Goal: Check status: Check status

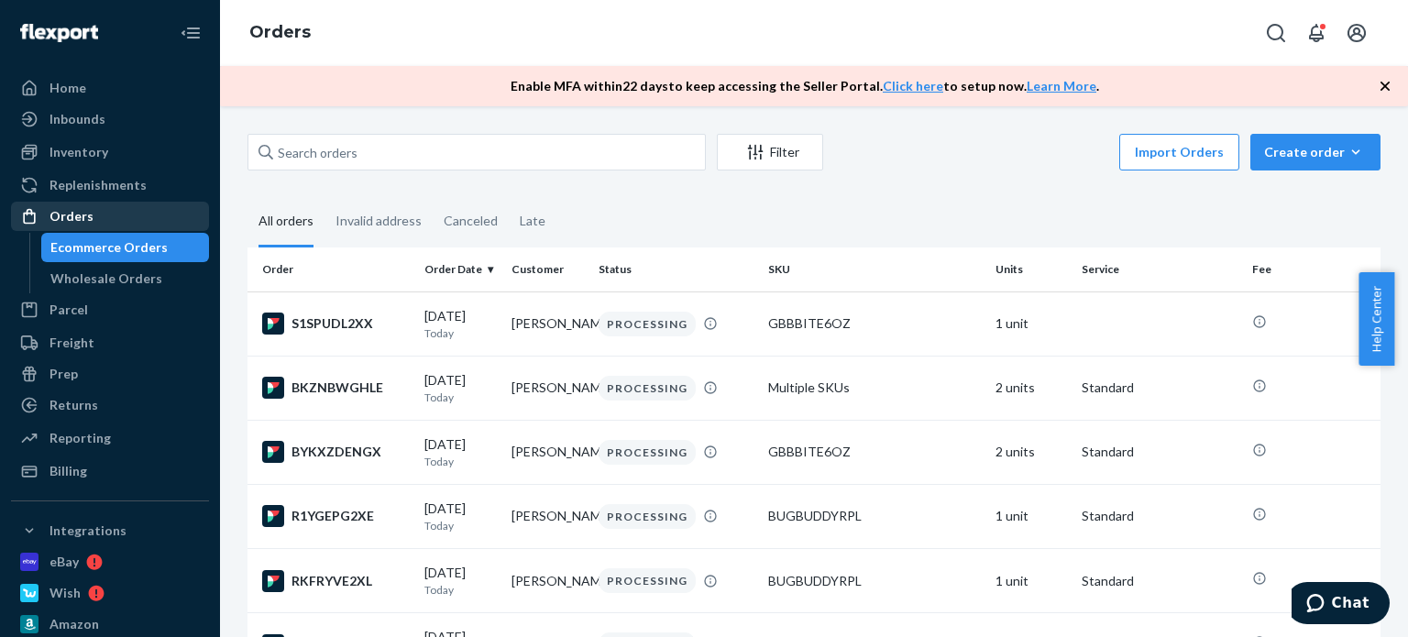
click at [115, 220] on div "Orders" at bounding box center [110, 216] width 194 height 26
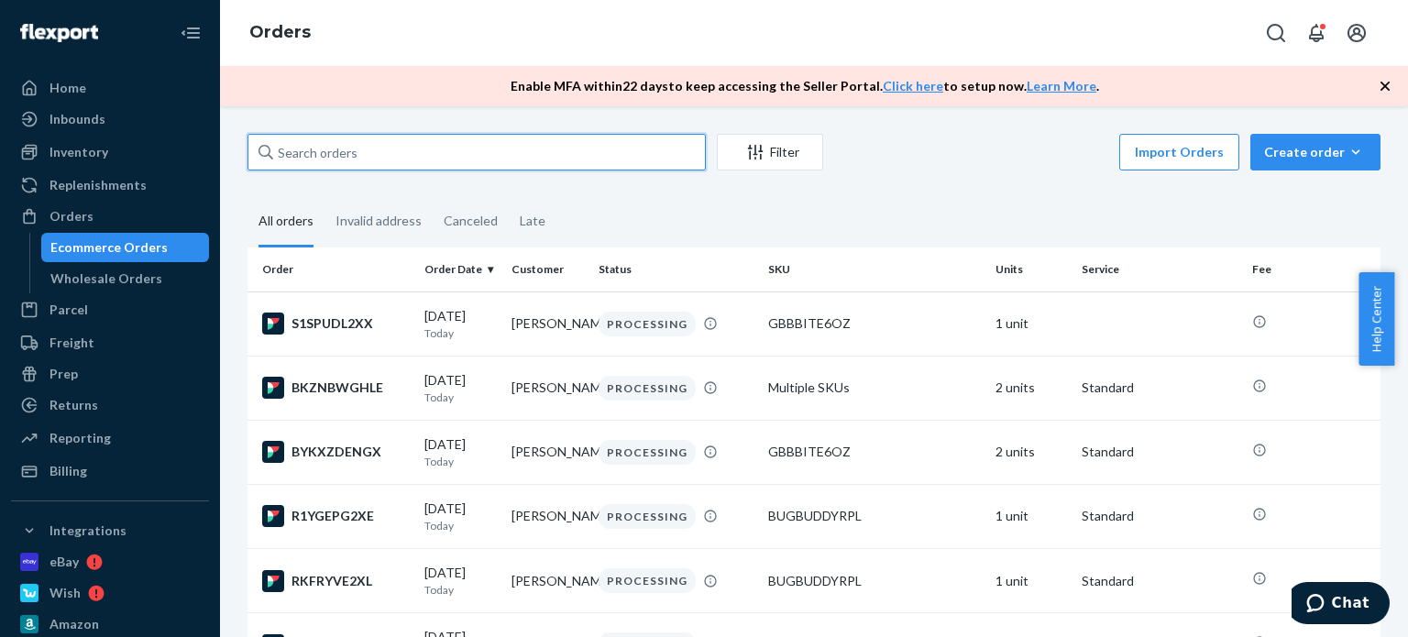
click at [301, 158] on input "text" at bounding box center [476, 152] width 458 height 37
paste input "[PERSON_NAME]"
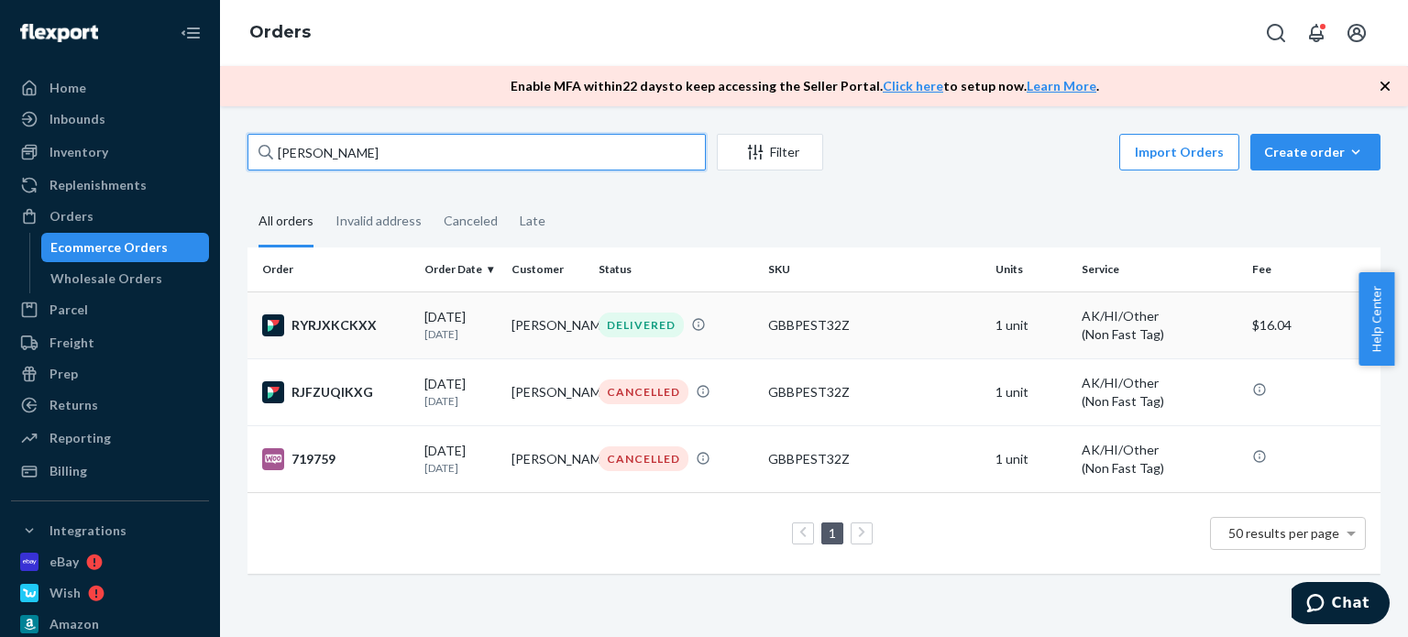
type input "[PERSON_NAME]"
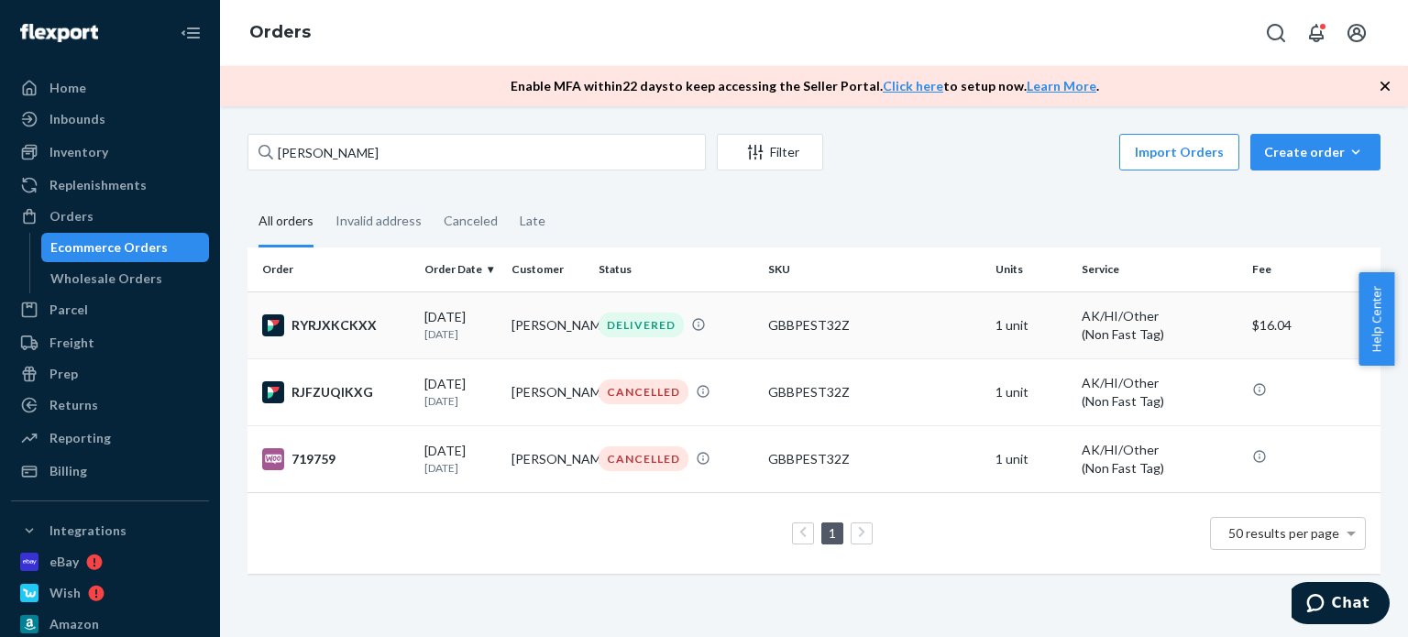
click at [499, 315] on td "[DATE] [DATE]" at bounding box center [460, 324] width 87 height 67
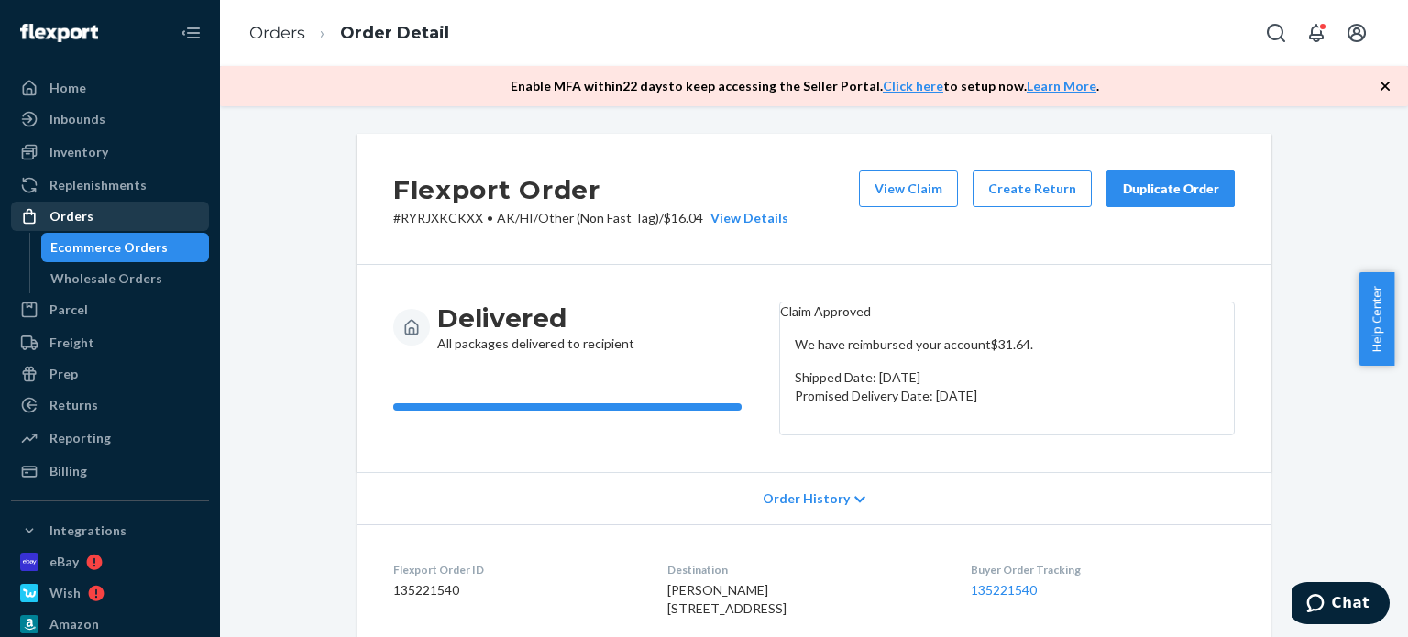
click at [95, 216] on div "Orders" at bounding box center [110, 216] width 194 height 26
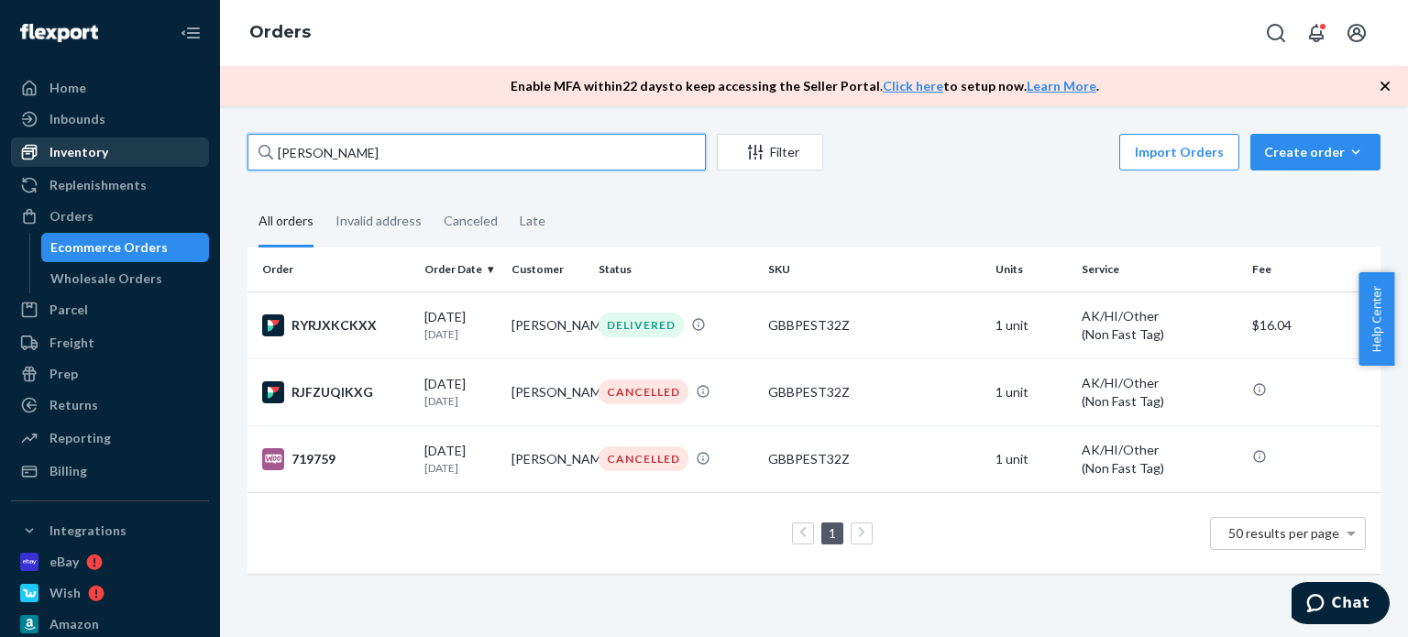
drag, startPoint x: 365, startPoint y: 149, endPoint x: 242, endPoint y: 159, distance: 123.2
click at [187, 165] on div "Home Inbounds Shipping Plans Problems Inventory Products Replenishments Orders …" at bounding box center [704, 318] width 1408 height 637
paste input "[PERSON_NAME]"
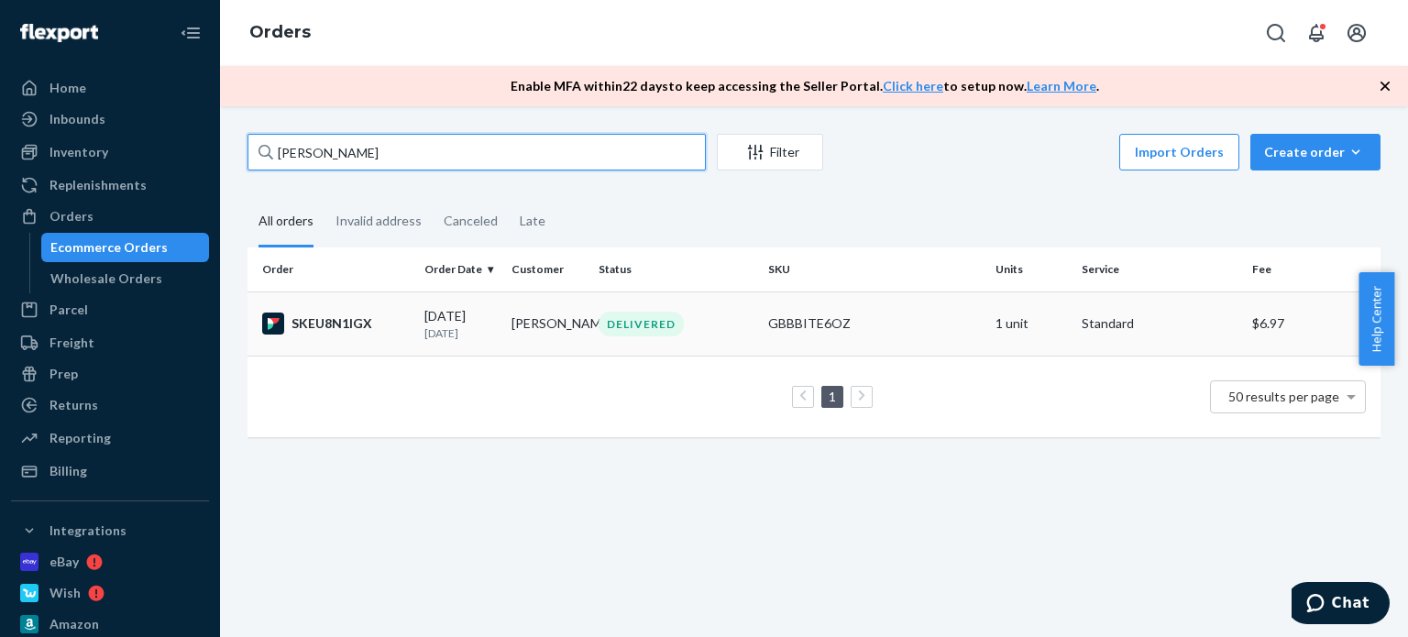
type input "[PERSON_NAME]"
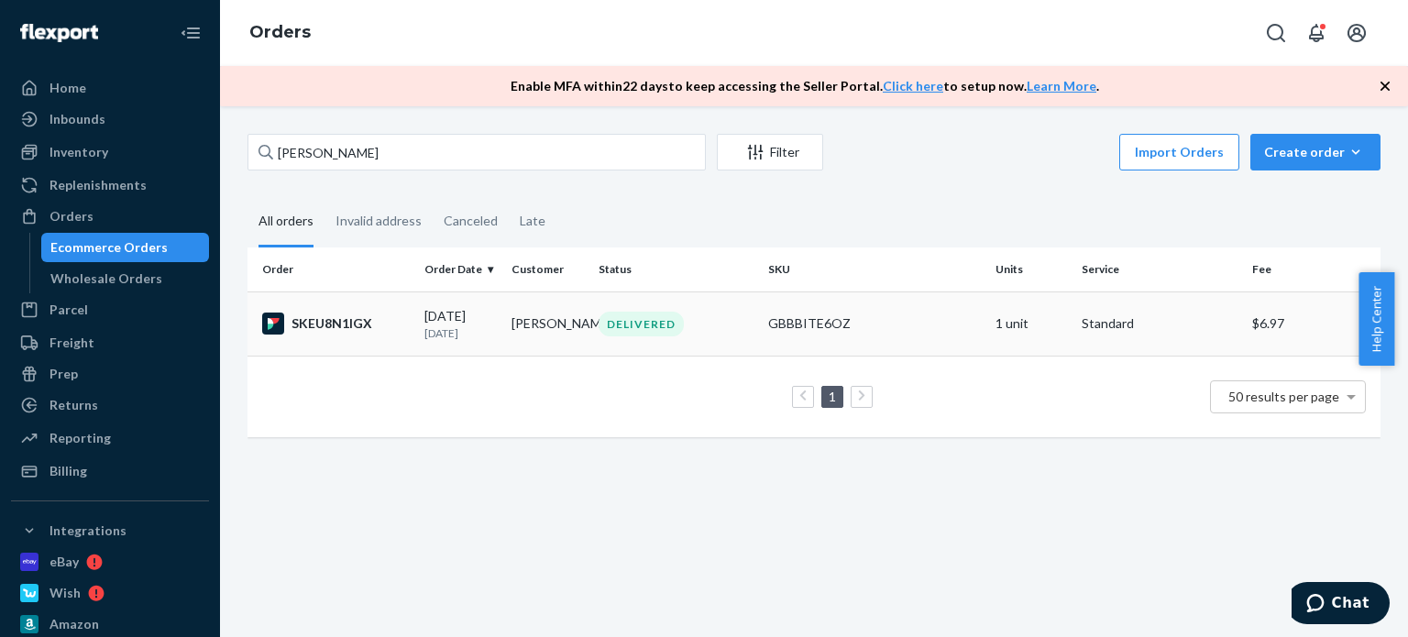
click at [533, 316] on td "[PERSON_NAME]" at bounding box center [547, 323] width 87 height 64
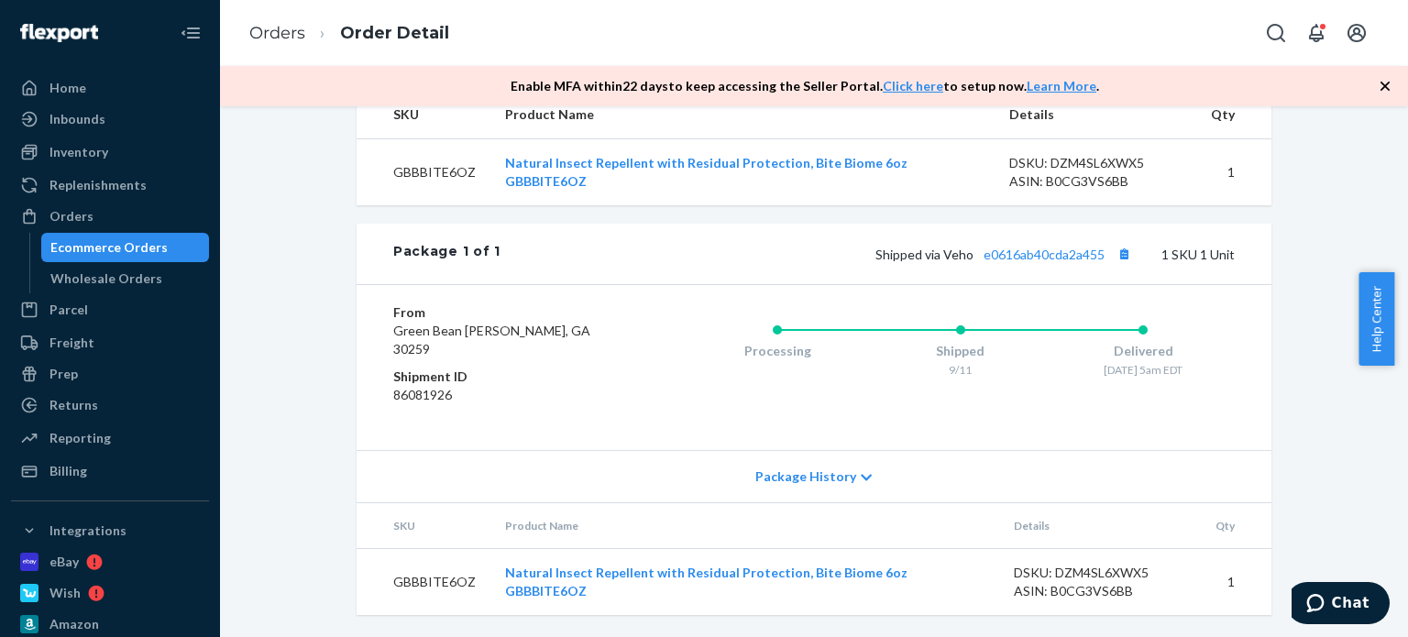
scroll to position [653, 0]
